Goal: Find specific page/section: Find specific page/section

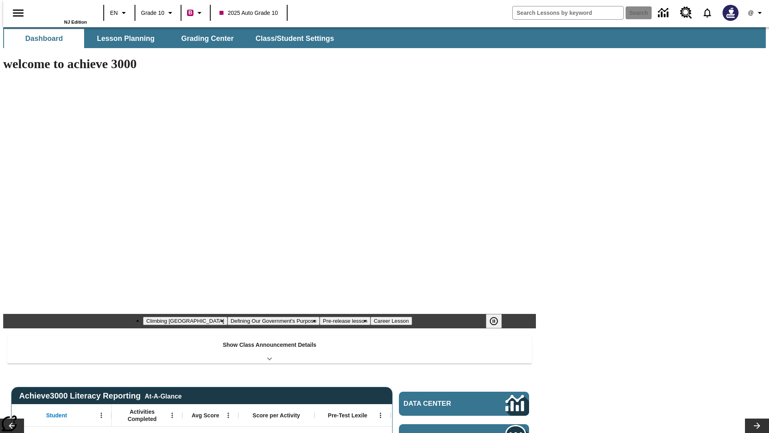
type input "-1"
click at [204, 38] on button "Grading Center" at bounding box center [207, 38] width 80 height 19
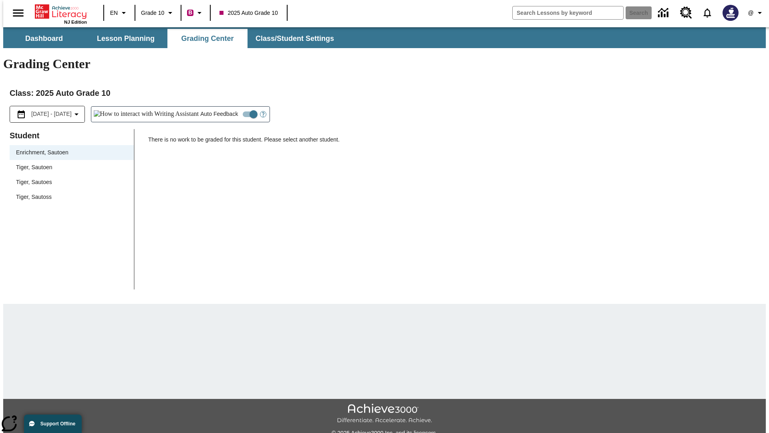
click at [69, 163] on span "Tiger, Sautoen" at bounding box center [71, 167] width 111 height 8
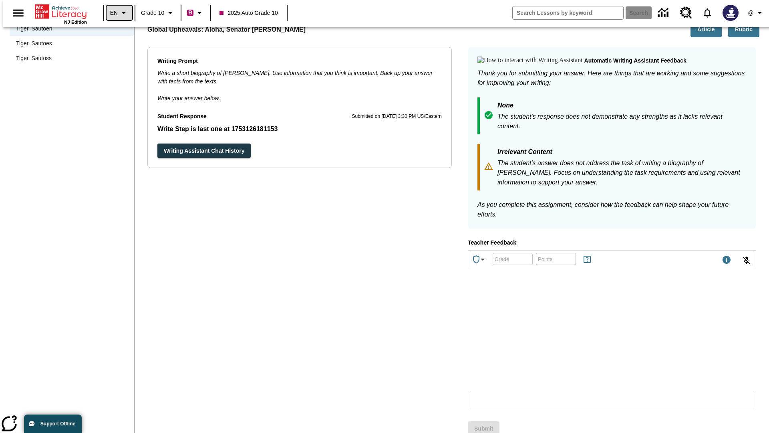
click at [119, 13] on icon "Language: EN, Select a language" at bounding box center [124, 13] width 10 height 10
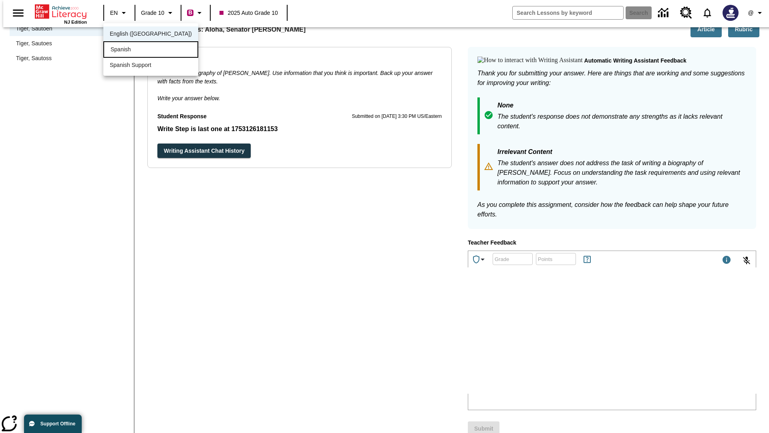
click at [133, 50] on div "Spanish" at bounding box center [150, 49] width 95 height 16
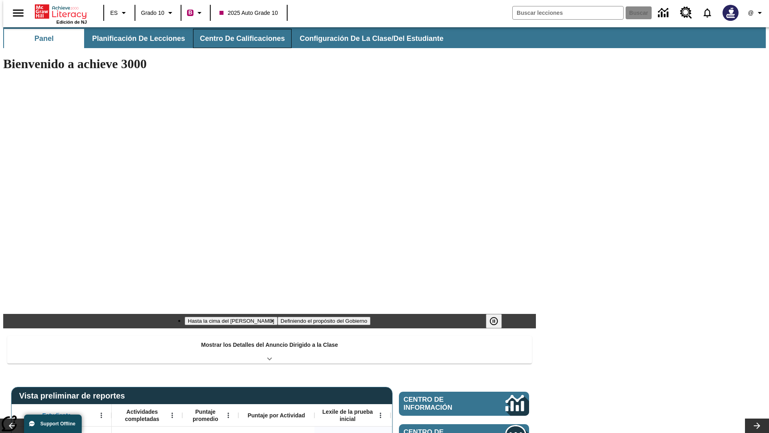
click at [236, 38] on button "Centro de calificaciones" at bounding box center [242, 38] width 99 height 19
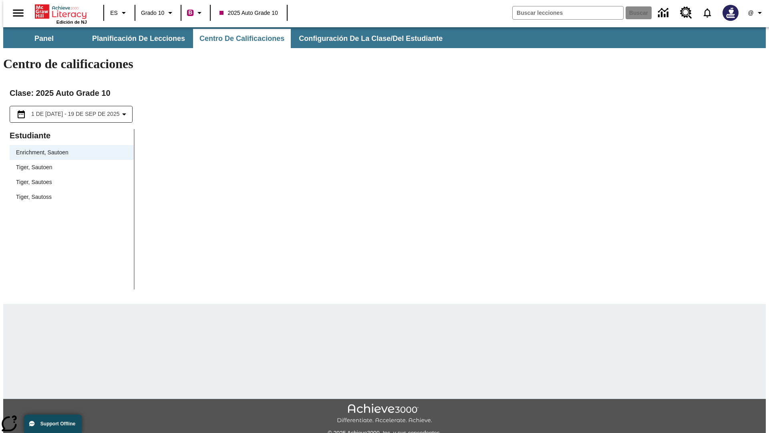
click at [69, 163] on span "Tiger, Sautoen" at bounding box center [71, 167] width 111 height 8
